Goal: Find specific page/section: Find specific page/section

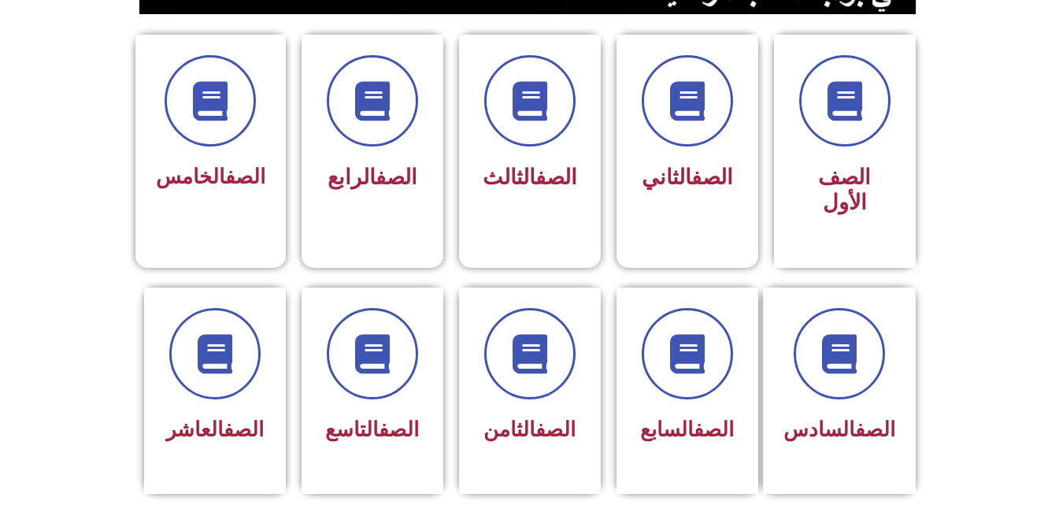
scroll to position [410, 0]
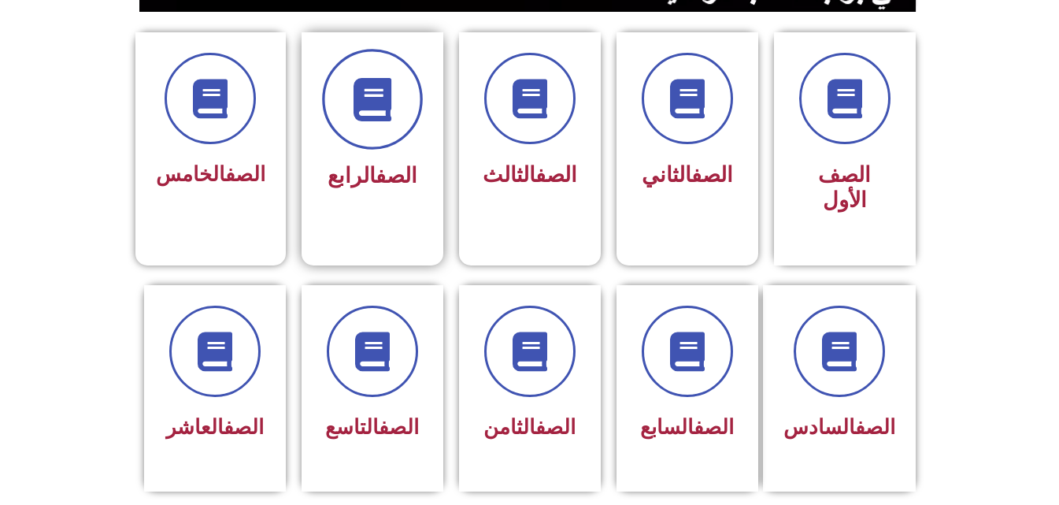
click at [391, 132] on span at bounding box center [372, 99] width 101 height 101
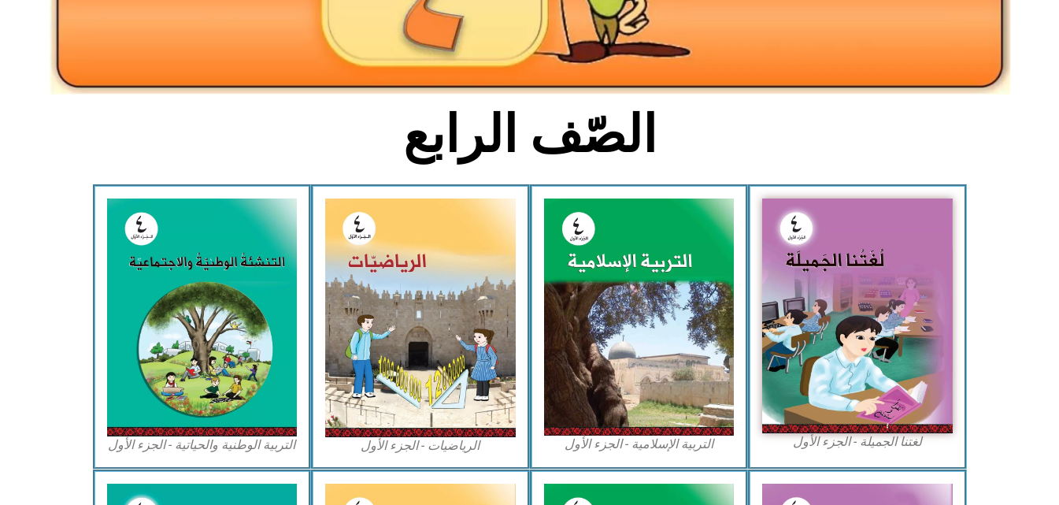
scroll to position [336, 0]
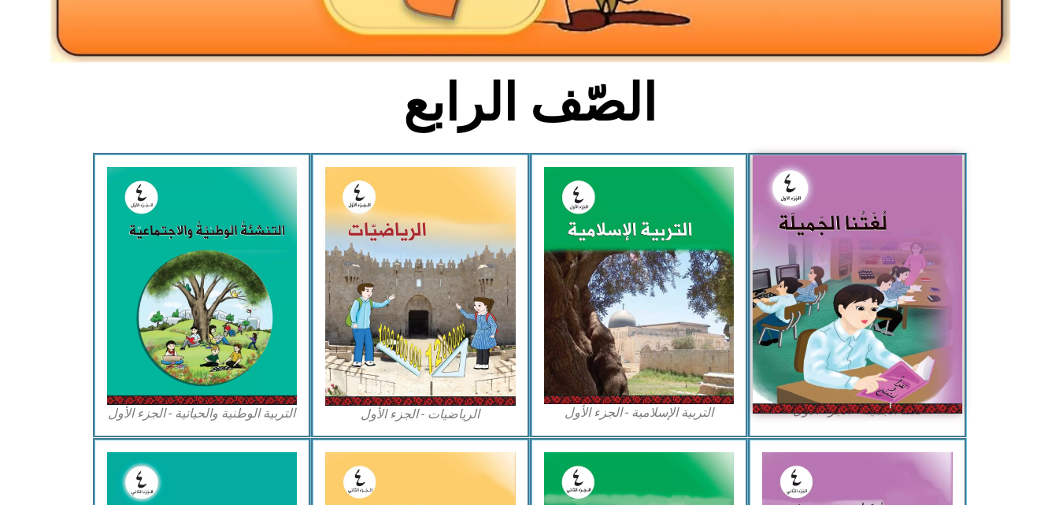
click at [873, 219] on img at bounding box center [858, 284] width 210 height 258
